Goal: Task Accomplishment & Management: Manage account settings

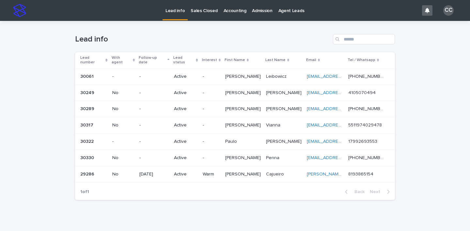
click at [201, 105] on td "-" at bounding box center [211, 109] width 23 height 16
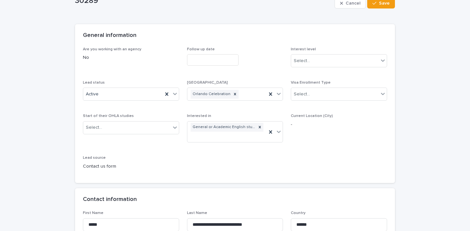
scroll to position [63, 0]
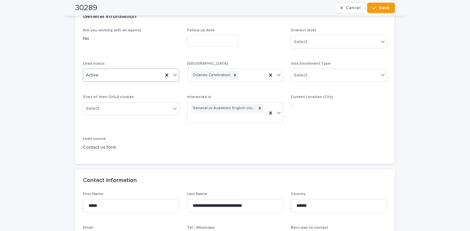
click at [173, 76] on icon at bounding box center [175, 75] width 7 height 7
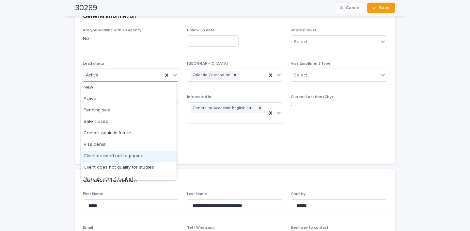
click at [141, 158] on div "Client decided not to pursue" at bounding box center [129, 156] width 96 height 11
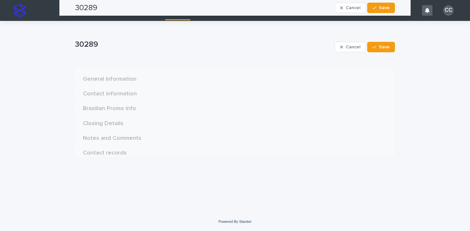
scroll to position [0, 0]
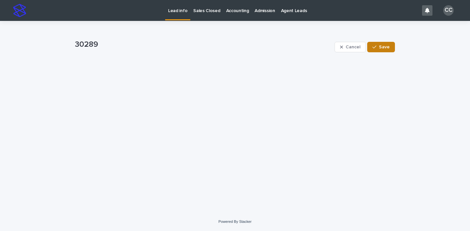
click at [381, 49] on button "Save" at bounding box center [381, 47] width 28 height 10
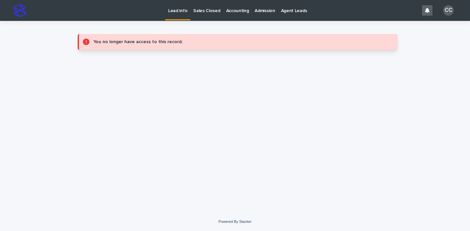
click at [177, 13] on p "Lead info" at bounding box center [177, 7] width 19 height 14
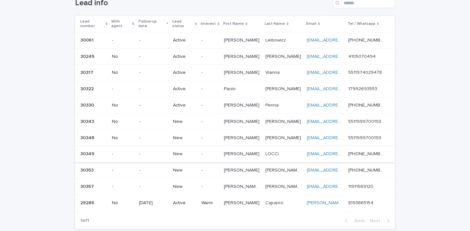
scroll to position [39, 0]
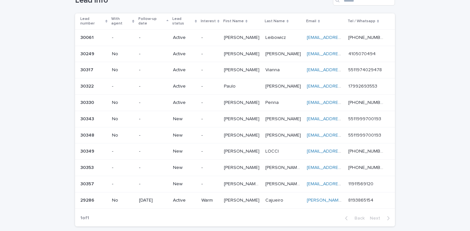
click at [180, 116] on p "New" at bounding box center [184, 119] width 23 height 6
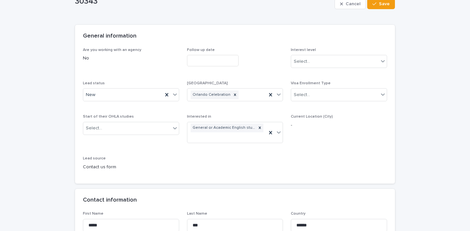
scroll to position [44, 0]
click at [175, 95] on icon at bounding box center [175, 93] width 7 height 7
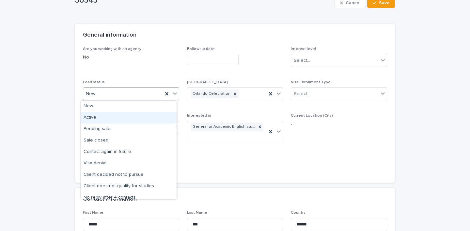
click at [141, 116] on div "Active" at bounding box center [129, 117] width 96 height 11
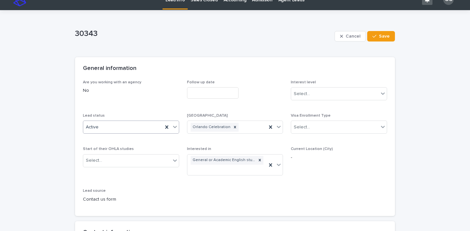
scroll to position [0, 0]
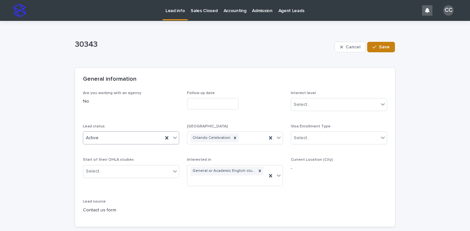
click at [384, 46] on span "Save" at bounding box center [384, 47] width 11 height 5
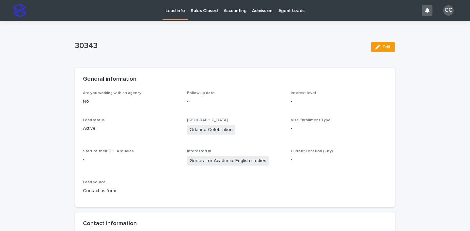
click at [175, 14] on link "Lead info" at bounding box center [175, 9] width 25 height 19
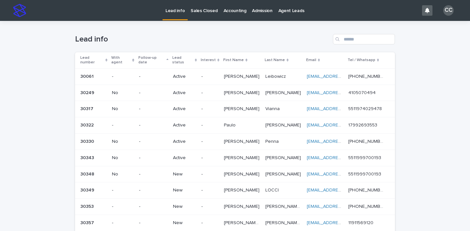
click at [213, 172] on p "-" at bounding box center [210, 174] width 17 height 6
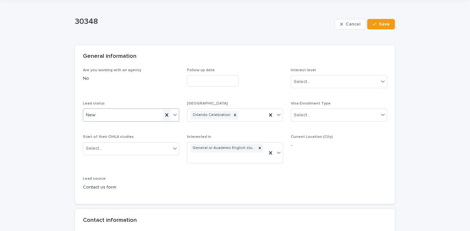
scroll to position [26, 0]
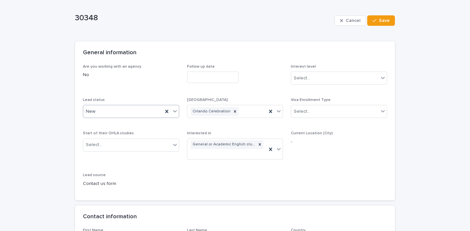
click at [174, 110] on icon at bounding box center [175, 111] width 7 height 7
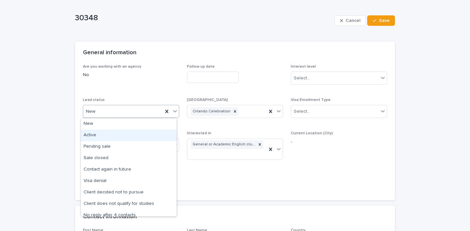
click at [147, 134] on div "Active" at bounding box center [129, 135] width 96 height 11
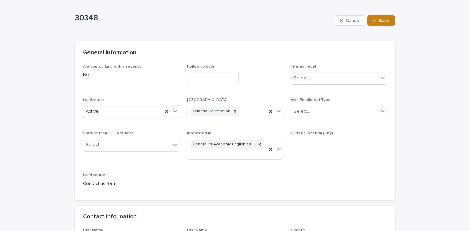
click at [387, 19] on span "Save" at bounding box center [384, 20] width 11 height 5
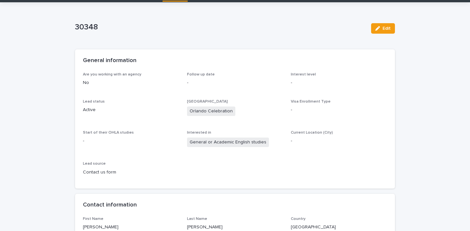
scroll to position [0, 0]
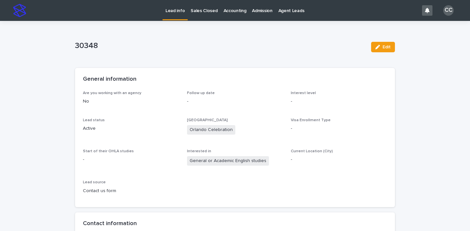
click at [171, 10] on p "Lead info" at bounding box center [175, 7] width 19 height 14
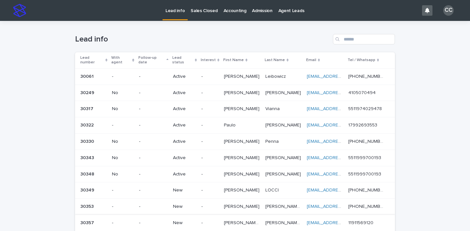
scroll to position [50, 0]
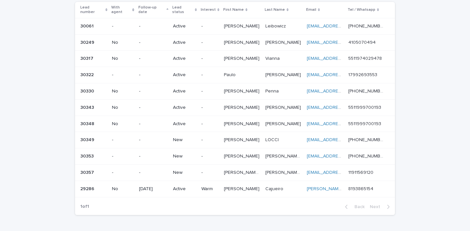
click at [220, 137] on td "-" at bounding box center [210, 140] width 23 height 16
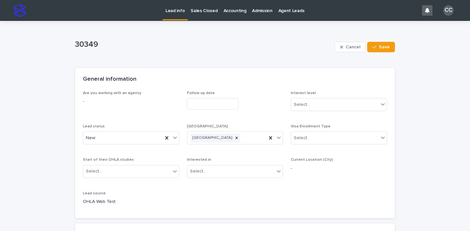
scroll to position [57, 0]
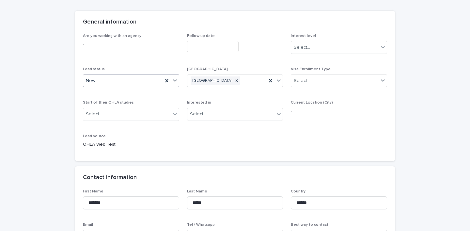
click at [173, 81] on icon at bounding box center [175, 81] width 4 height 2
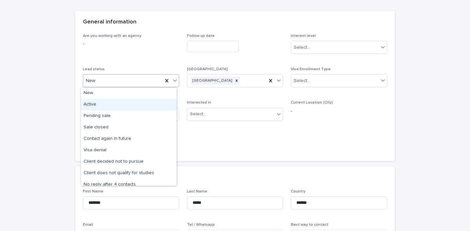
click at [155, 101] on div "Active" at bounding box center [129, 104] width 96 height 11
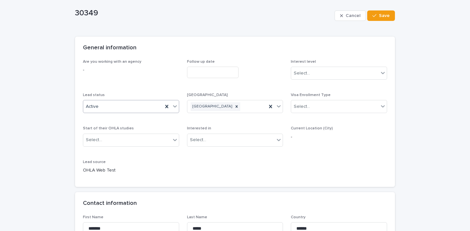
scroll to position [3, 0]
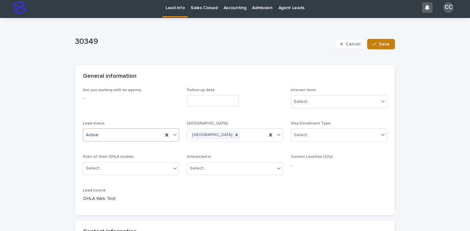
click at [388, 43] on button "Save" at bounding box center [381, 44] width 28 height 10
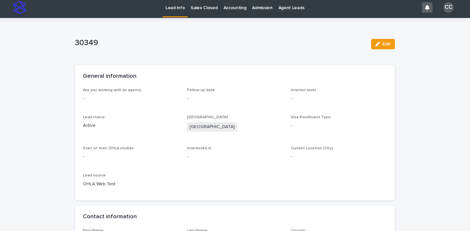
click at [178, 10] on link "Lead info" at bounding box center [175, 6] width 25 height 19
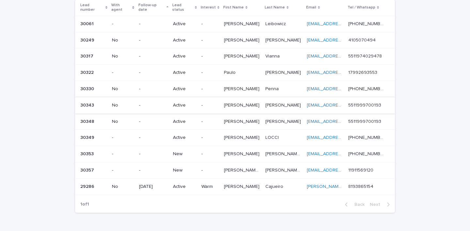
scroll to position [54, 0]
click at [210, 150] on p "-" at bounding box center [210, 153] width 17 height 6
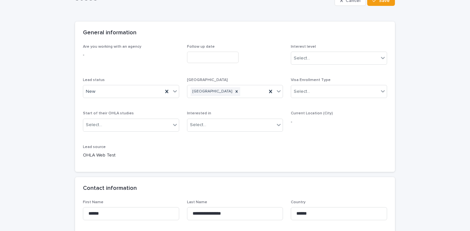
scroll to position [50, 0]
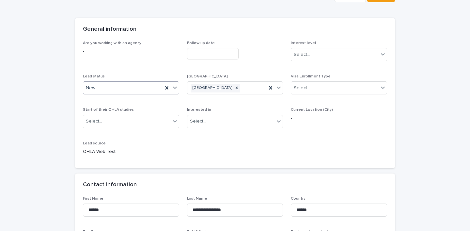
click at [174, 87] on icon at bounding box center [175, 88] width 4 height 2
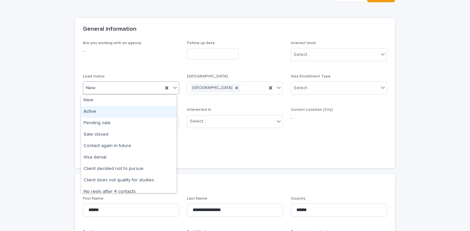
click at [137, 113] on div "Active" at bounding box center [129, 111] width 96 height 11
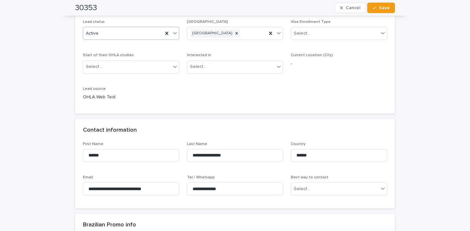
scroll to position [0, 0]
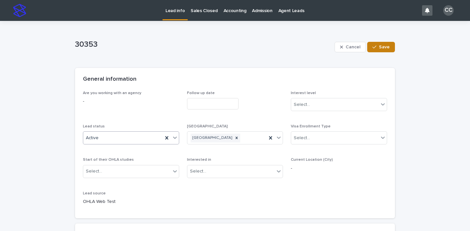
click at [380, 46] on span "Save" at bounding box center [384, 47] width 11 height 5
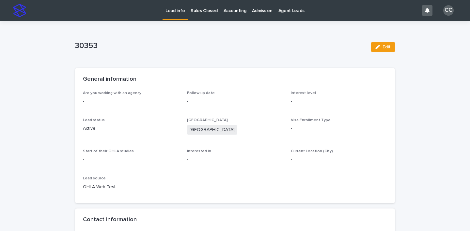
click at [175, 13] on p "Lead info" at bounding box center [175, 7] width 19 height 14
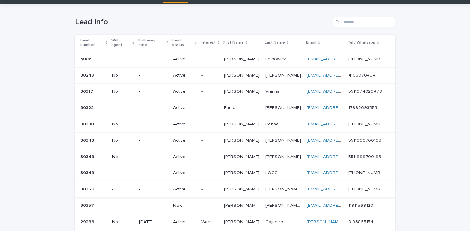
scroll to position [24, 0]
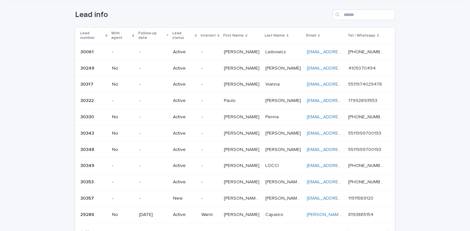
click at [196, 196] on p "New" at bounding box center [184, 199] width 23 height 6
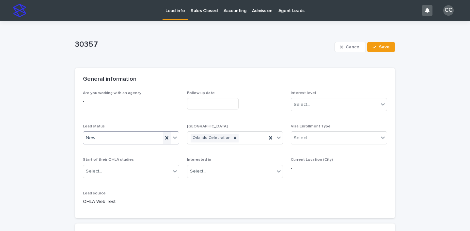
scroll to position [60, 0]
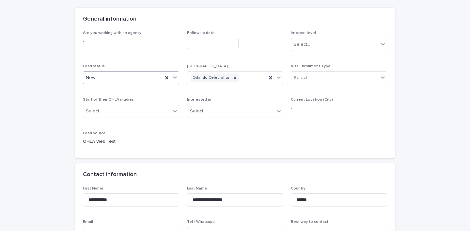
click at [173, 78] on icon at bounding box center [175, 78] width 4 height 2
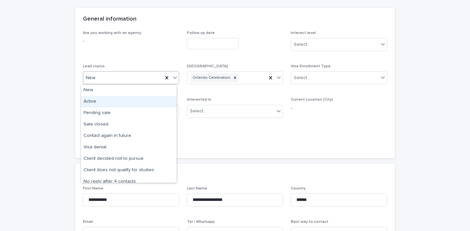
click at [150, 98] on div "Active" at bounding box center [129, 101] width 96 height 11
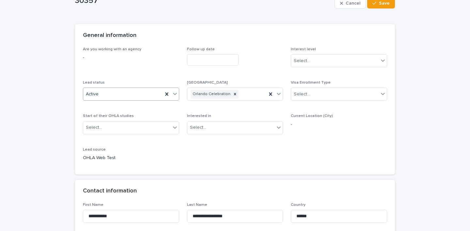
scroll to position [5, 0]
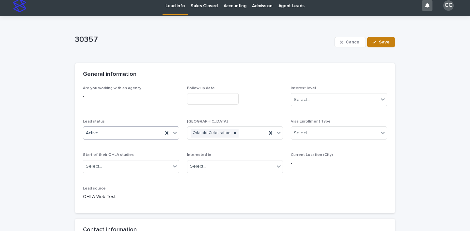
click at [380, 42] on span "Save" at bounding box center [384, 42] width 11 height 5
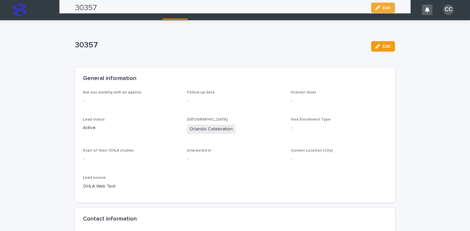
scroll to position [0, 0]
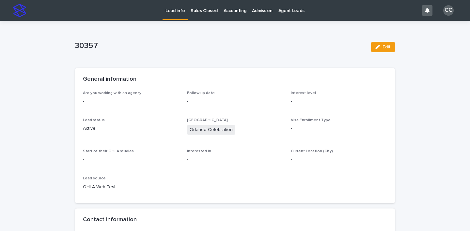
click at [174, 11] on p "Lead info" at bounding box center [175, 7] width 19 height 14
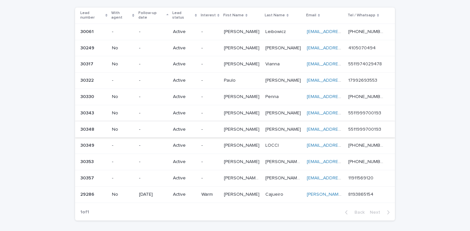
scroll to position [38, 0]
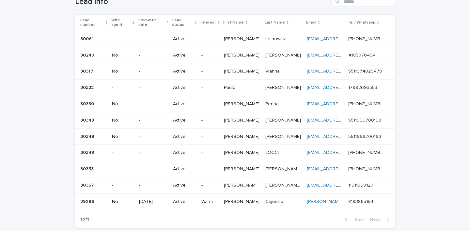
click at [228, 118] on p "[PERSON_NAME]" at bounding box center [242, 119] width 37 height 7
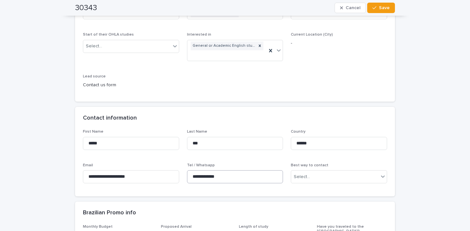
scroll to position [157, 0]
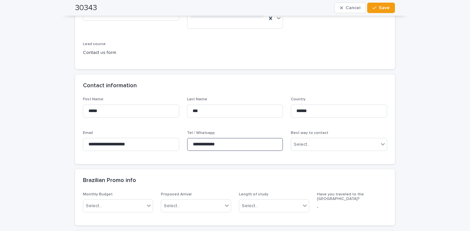
click at [220, 145] on input "**********" at bounding box center [235, 144] width 96 height 13
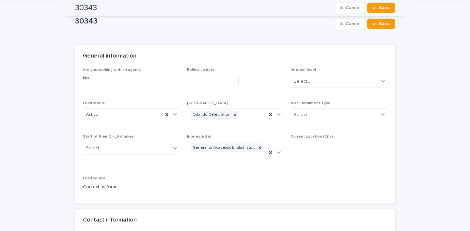
scroll to position [0, 0]
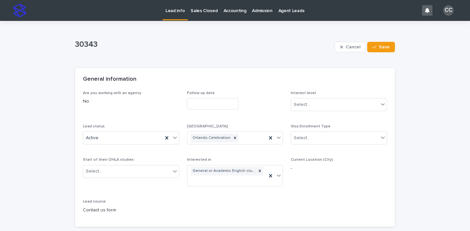
click at [172, 16] on link "Lead info" at bounding box center [175, 9] width 25 height 19
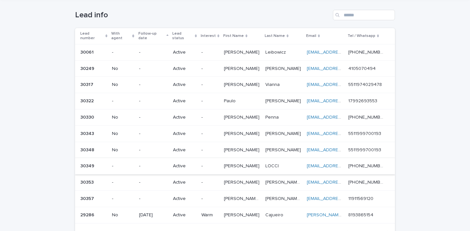
scroll to position [31, 0]
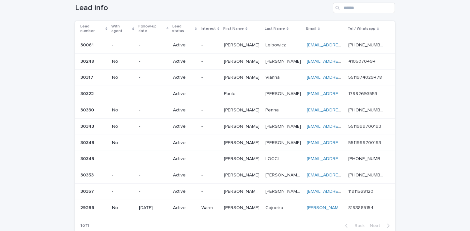
click at [218, 156] on p "-" at bounding box center [210, 159] width 17 height 6
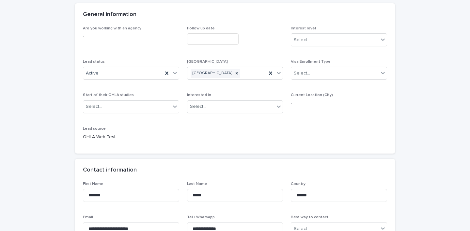
scroll to position [84, 0]
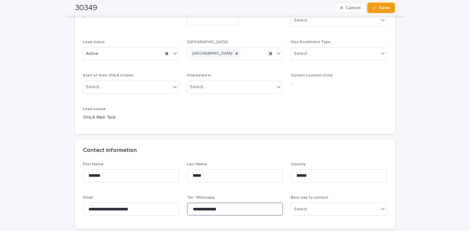
click at [213, 210] on input "**********" at bounding box center [235, 209] width 96 height 13
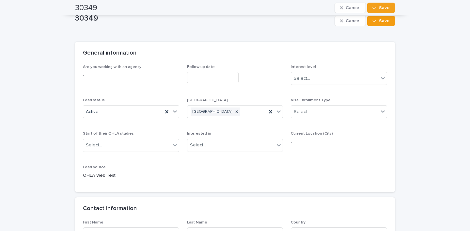
scroll to position [0, 0]
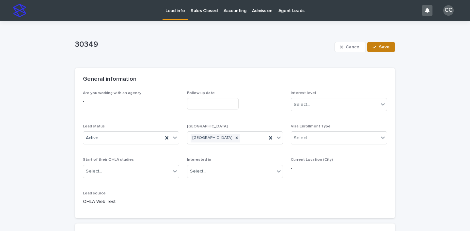
click at [380, 47] on span "Save" at bounding box center [384, 47] width 11 height 5
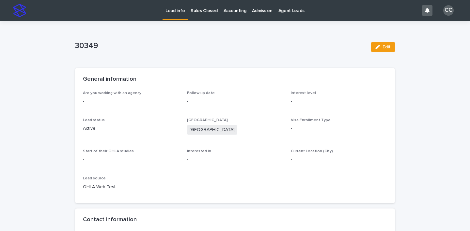
click at [170, 12] on p "Lead info" at bounding box center [175, 7] width 19 height 14
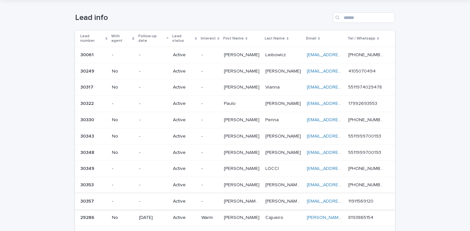
scroll to position [86, 0]
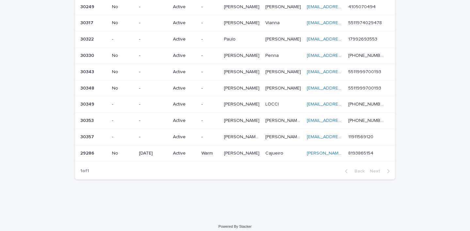
click at [218, 118] on p "-" at bounding box center [210, 121] width 17 height 6
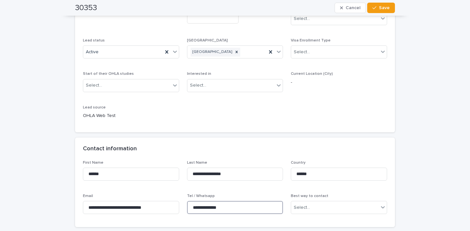
click at [227, 204] on input "**********" at bounding box center [235, 207] width 96 height 13
click at [384, 9] on span "Save" at bounding box center [384, 8] width 11 height 5
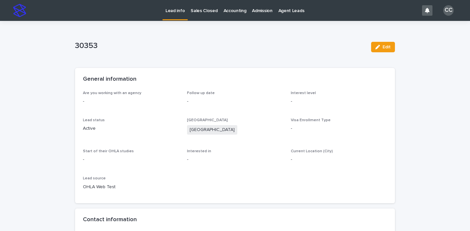
click at [177, 16] on link "Lead info" at bounding box center [175, 9] width 25 height 19
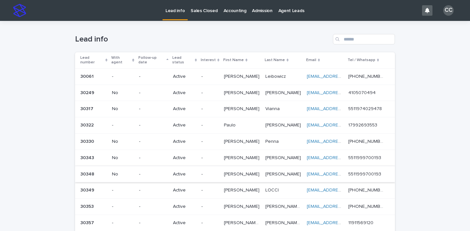
scroll to position [51, 0]
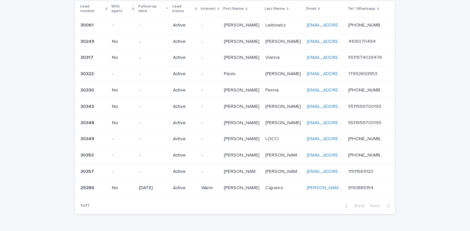
click at [246, 168] on p "[PERSON_NAME] [PERSON_NAME]" at bounding box center [243, 171] width 38 height 7
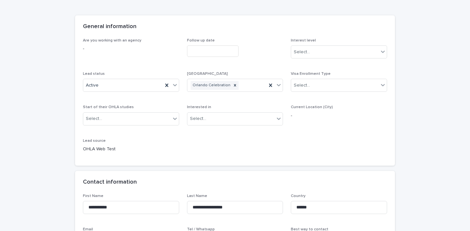
scroll to position [71, 0]
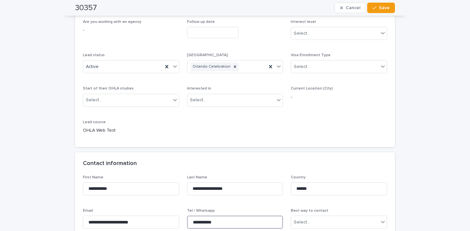
click at [217, 221] on input "**********" at bounding box center [235, 222] width 96 height 13
click at [374, 8] on icon "button" at bounding box center [375, 8] width 4 height 5
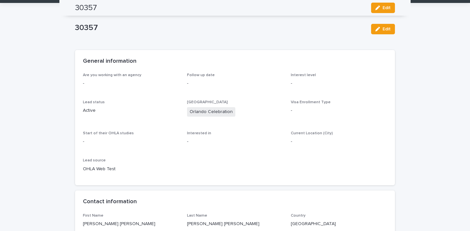
scroll to position [0, 0]
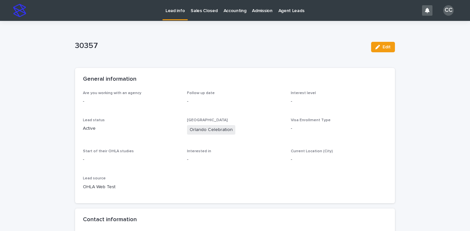
click at [176, 12] on p "Lead info" at bounding box center [175, 7] width 19 height 14
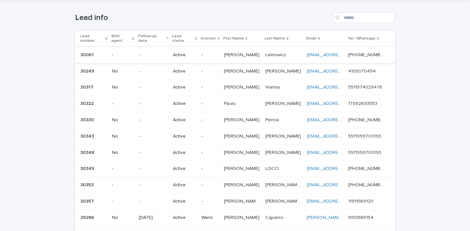
scroll to position [22, 0]
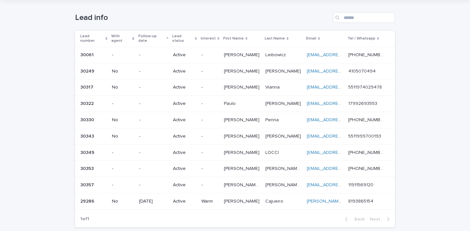
click at [209, 150] on p "-" at bounding box center [210, 153] width 17 height 6
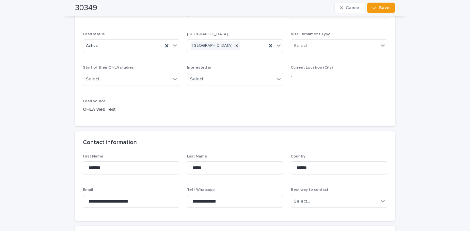
scroll to position [40, 0]
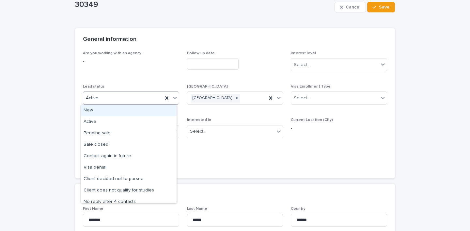
click at [173, 98] on icon at bounding box center [175, 98] width 4 height 2
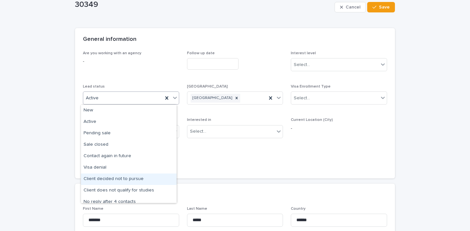
click at [142, 177] on div "Client decided not to pursue" at bounding box center [129, 178] width 96 height 11
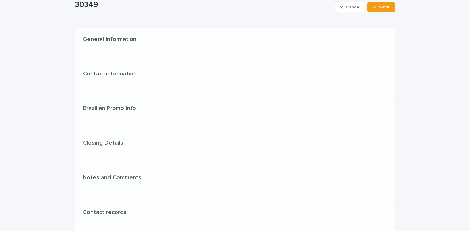
scroll to position [0, 0]
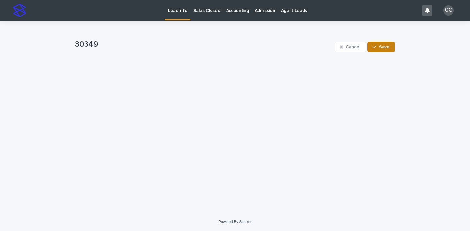
click at [377, 50] on button "Save" at bounding box center [381, 47] width 28 height 10
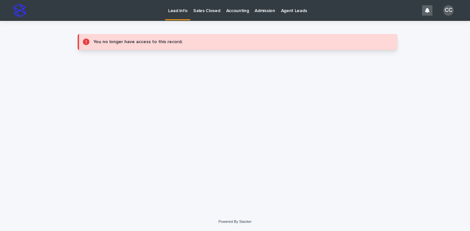
click at [183, 9] on p "Lead info" at bounding box center [177, 7] width 19 height 14
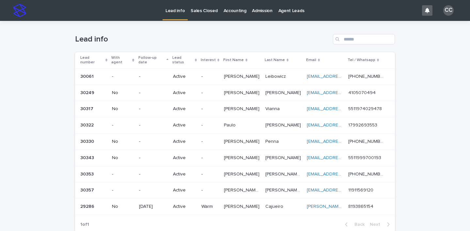
click at [216, 155] on p "-" at bounding box center [210, 158] width 17 height 6
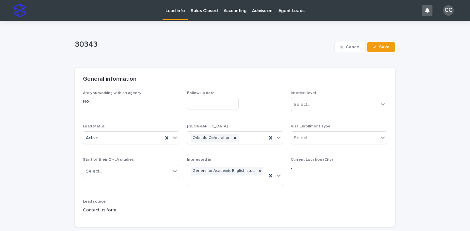
click at [169, 11] on p "Lead info" at bounding box center [175, 7] width 19 height 14
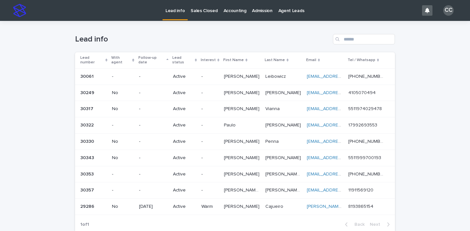
click at [154, 106] on p "-" at bounding box center [153, 109] width 29 height 6
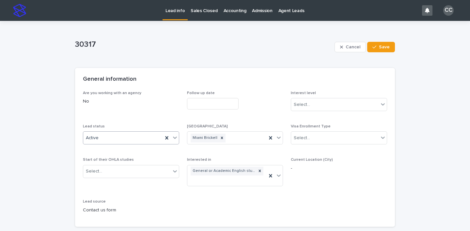
click at [172, 139] on icon at bounding box center [175, 137] width 7 height 7
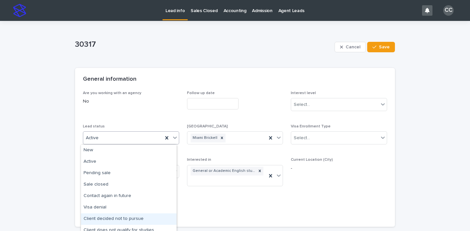
click at [145, 218] on div "Client decided not to pursue" at bounding box center [129, 218] width 96 height 11
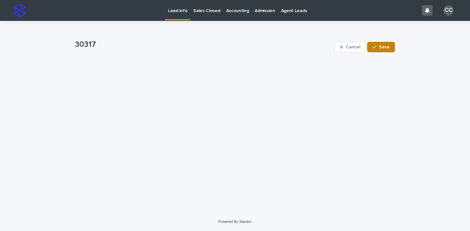
click at [385, 46] on span "Save" at bounding box center [384, 47] width 11 height 5
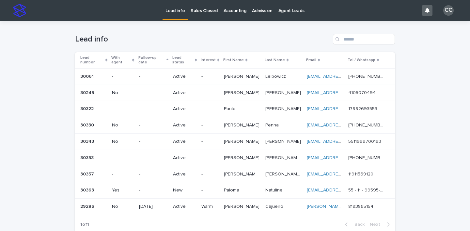
click at [127, 188] on p "Yes" at bounding box center [123, 191] width 22 height 6
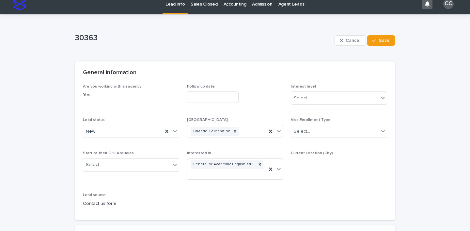
scroll to position [12, 0]
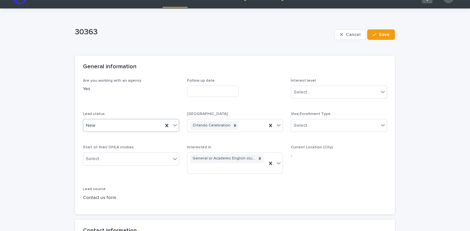
click at [172, 125] on icon at bounding box center [175, 125] width 7 height 7
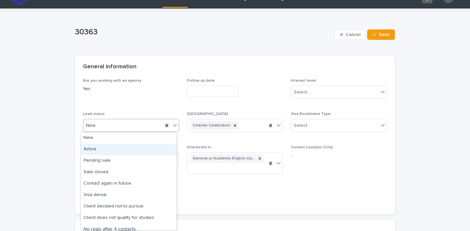
click at [129, 150] on div "Active" at bounding box center [129, 149] width 96 height 11
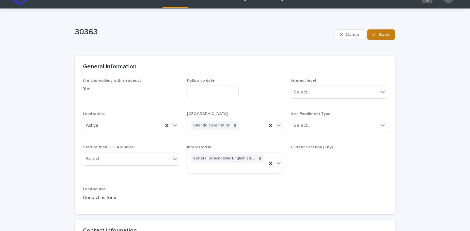
click at [382, 36] on span "Save" at bounding box center [384, 34] width 11 height 5
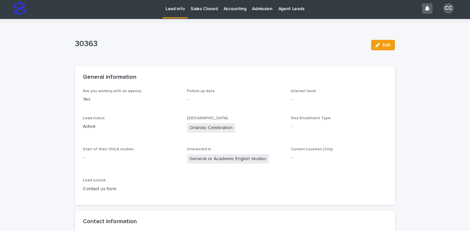
scroll to position [0, 0]
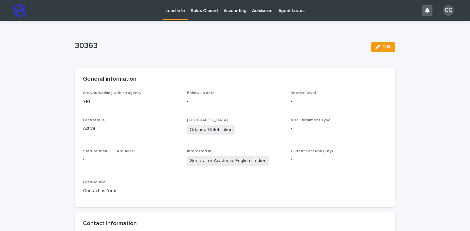
click at [176, 12] on p "Lead info" at bounding box center [175, 7] width 19 height 14
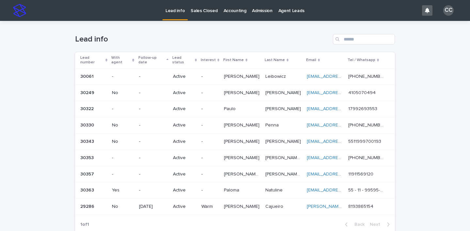
click at [214, 188] on p "-" at bounding box center [210, 191] width 17 height 6
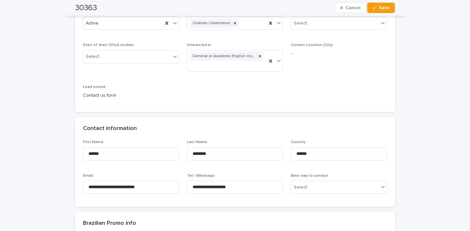
scroll to position [115, 0]
click at [220, 186] on input "**********" at bounding box center [235, 186] width 96 height 13
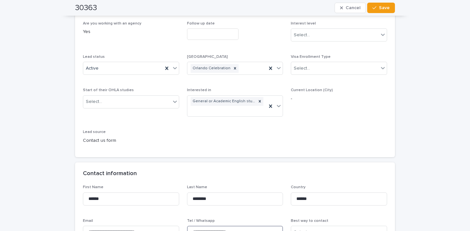
scroll to position [0, 0]
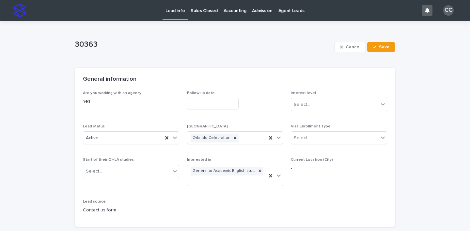
click at [171, 15] on link "Lead info" at bounding box center [175, 9] width 25 height 19
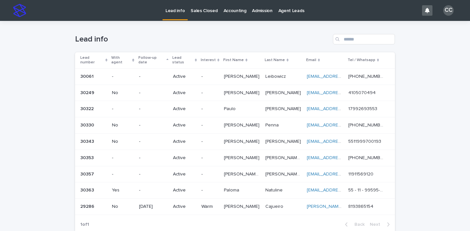
click at [230, 186] on p "Paloma" at bounding box center [232, 189] width 17 height 7
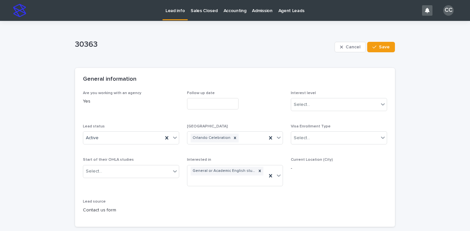
click at [175, 12] on p "Lead info" at bounding box center [175, 7] width 19 height 14
